Goal: Navigation & Orientation: Find specific page/section

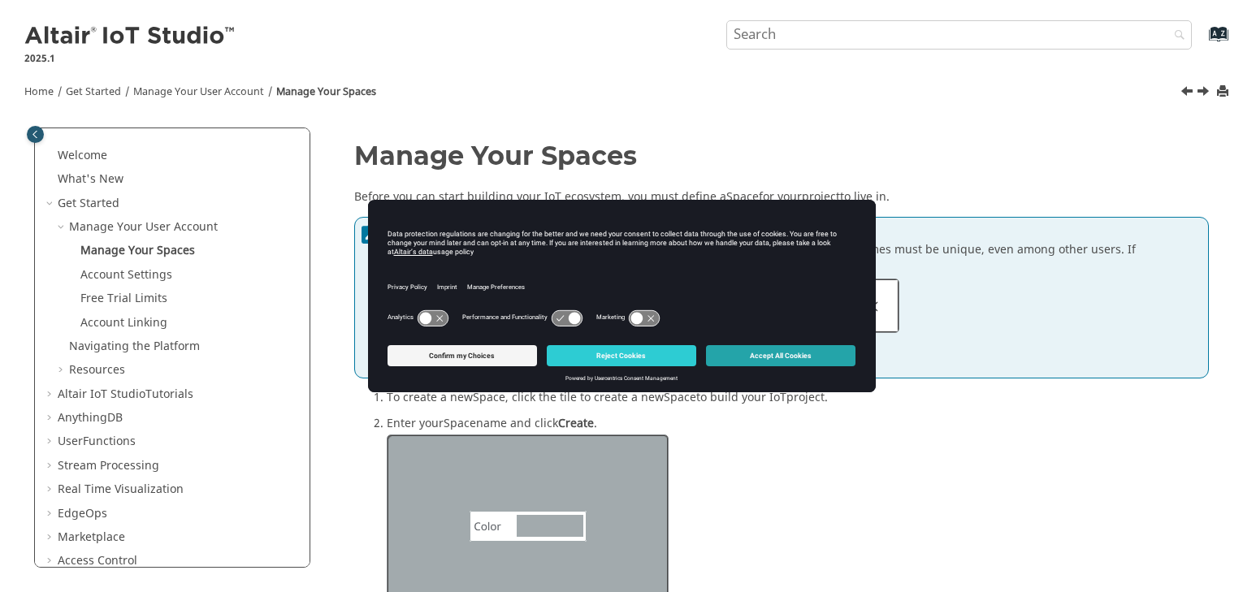
click at [744, 349] on button "Accept All Cookies" at bounding box center [780, 355] width 149 height 21
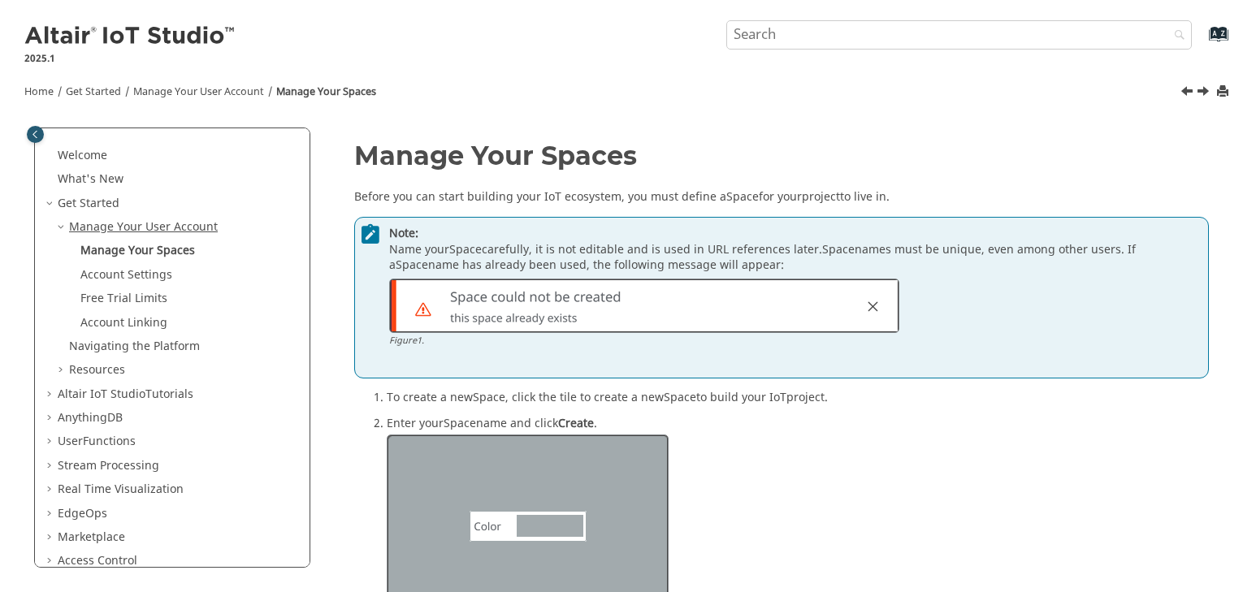
click at [178, 223] on link "Manage Your User Account" at bounding box center [143, 227] width 149 height 17
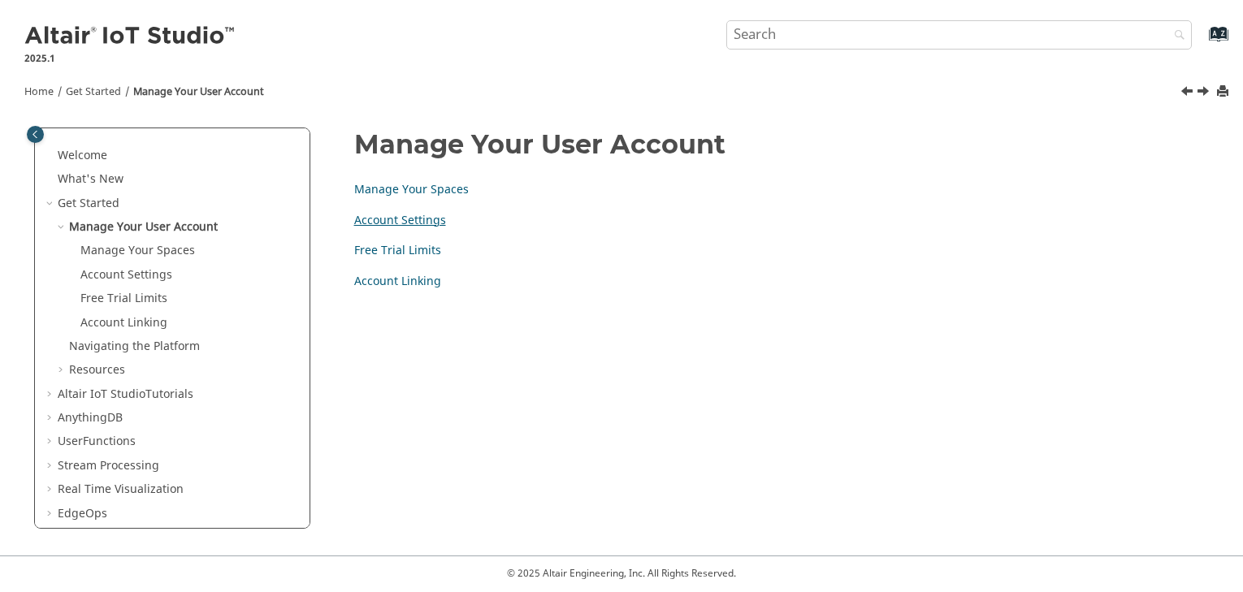
click at [406, 220] on link "Account Settings" at bounding box center [400, 220] width 92 height 17
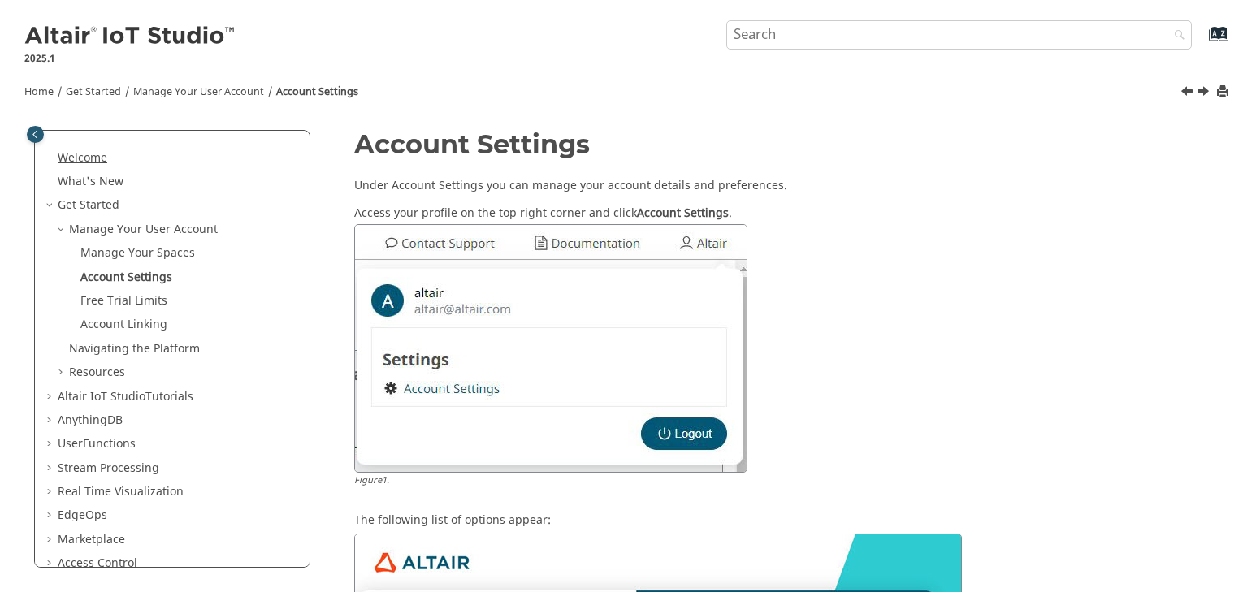
click at [96, 150] on link "Welcome" at bounding box center [83, 157] width 50 height 17
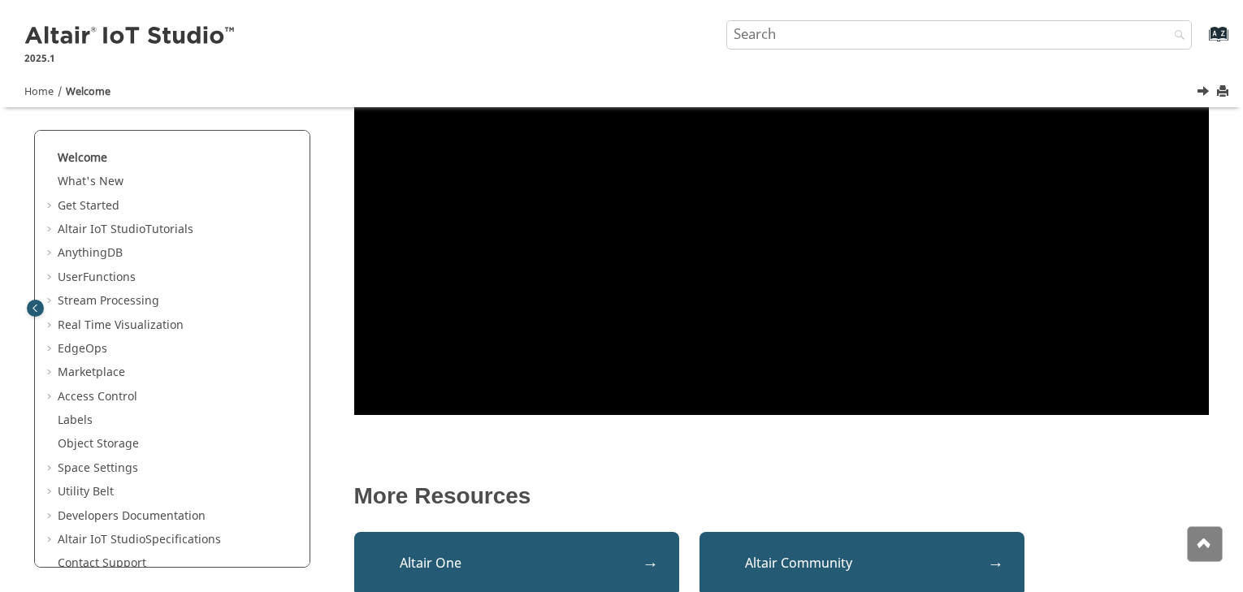
scroll to position [569, 0]
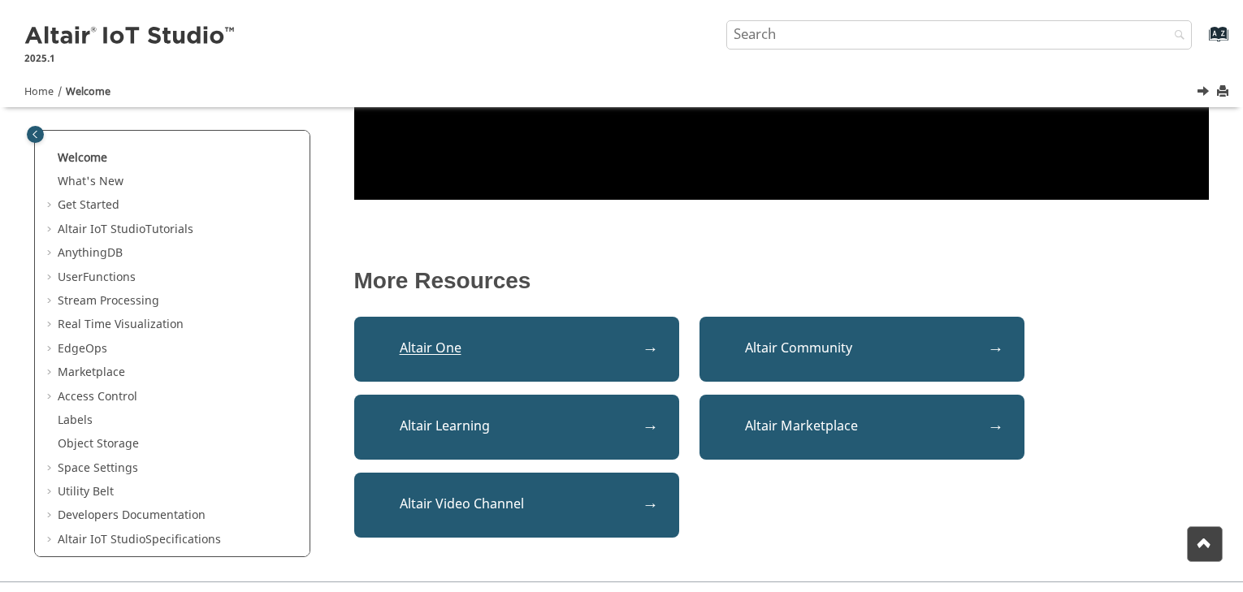
click at [574, 349] on link "Altair One" at bounding box center [516, 349] width 325 height 65
